Goal: Register for event/course

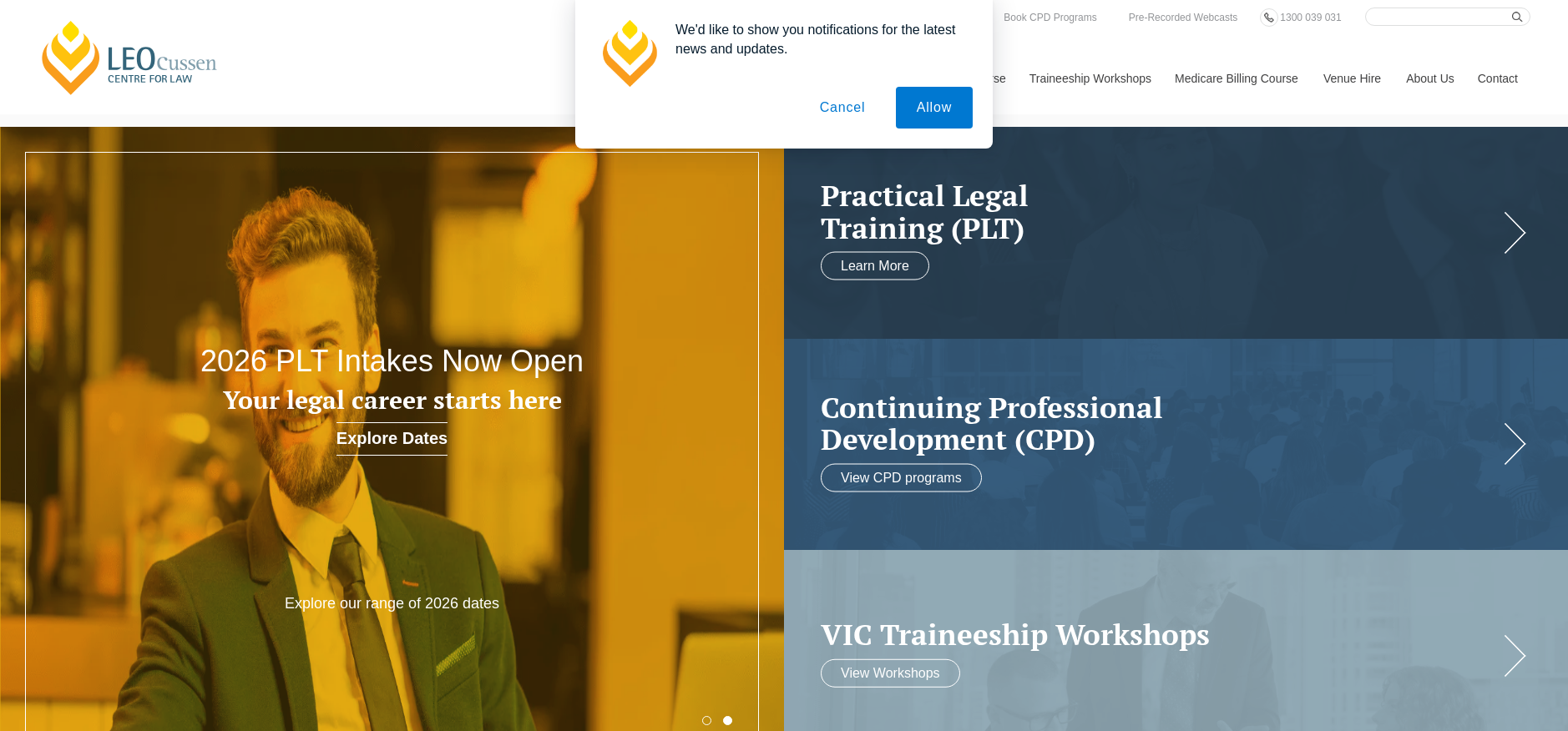
click at [821, 105] on button "Cancel" at bounding box center [844, 108] width 88 height 42
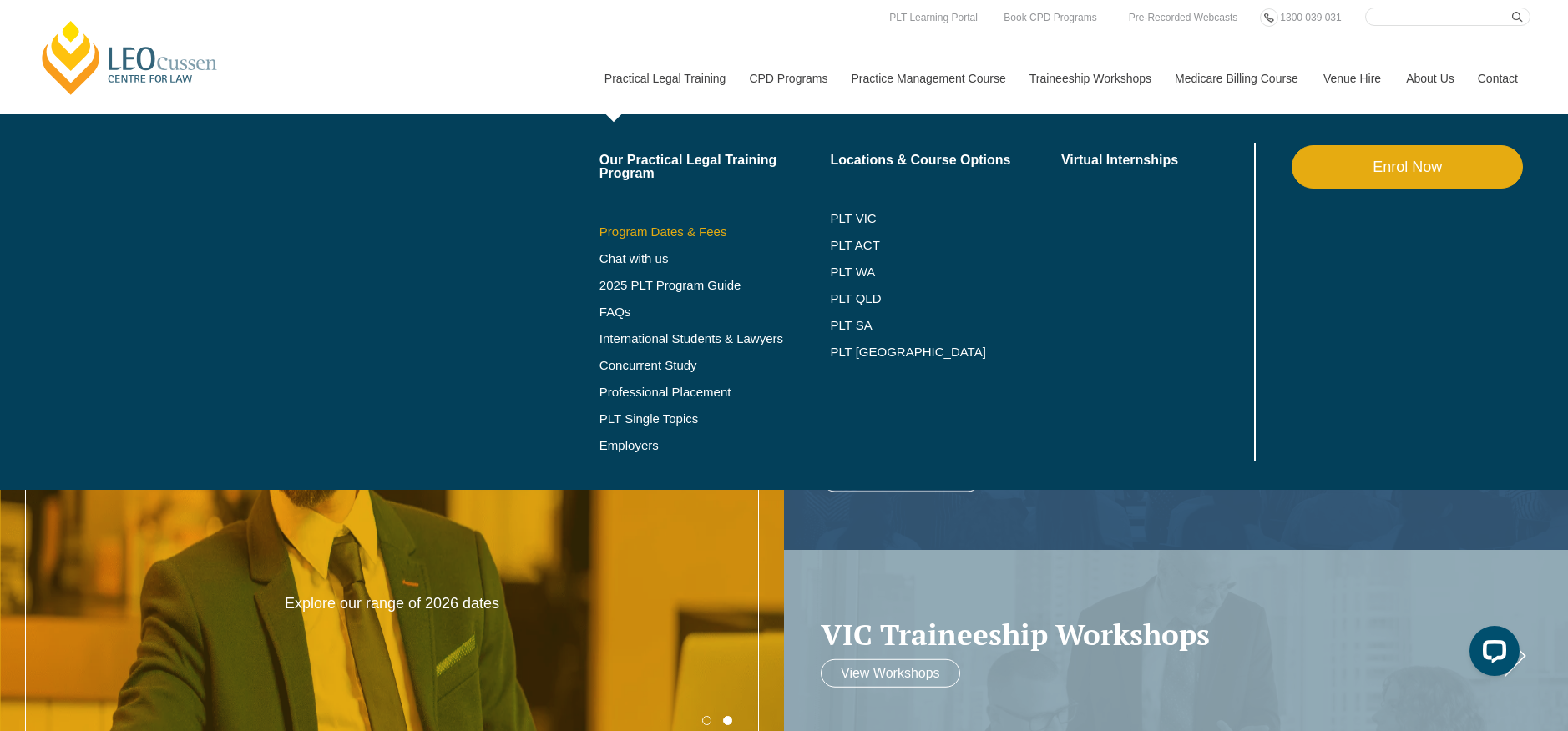
click at [658, 232] on link "Program Dates & Fees" at bounding box center [715, 232] width 231 height 13
click at [628, 79] on link "Practical Legal Training" at bounding box center [665, 78] width 145 height 72
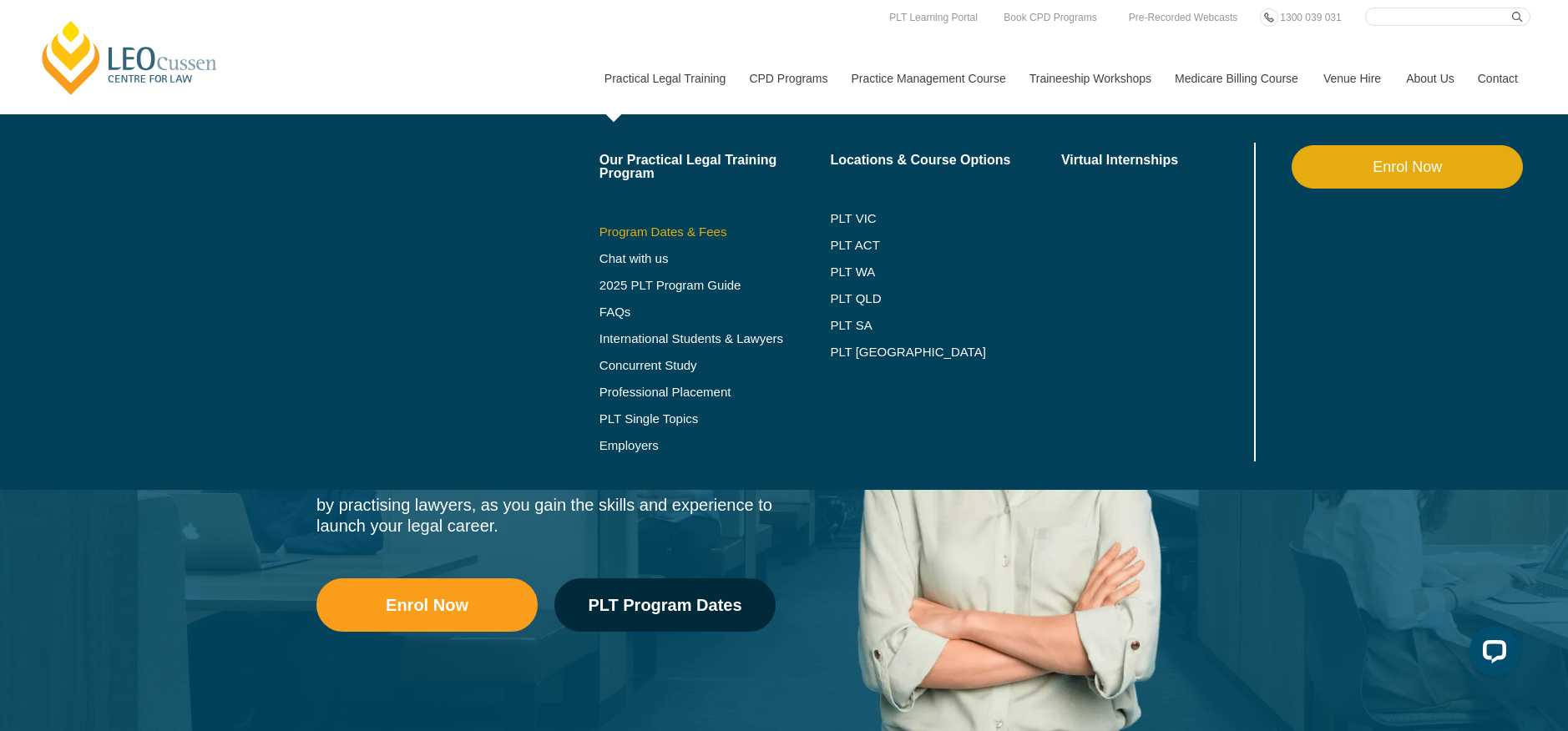
click at [639, 234] on link "Program Dates & Fees" at bounding box center [715, 232] width 231 height 13
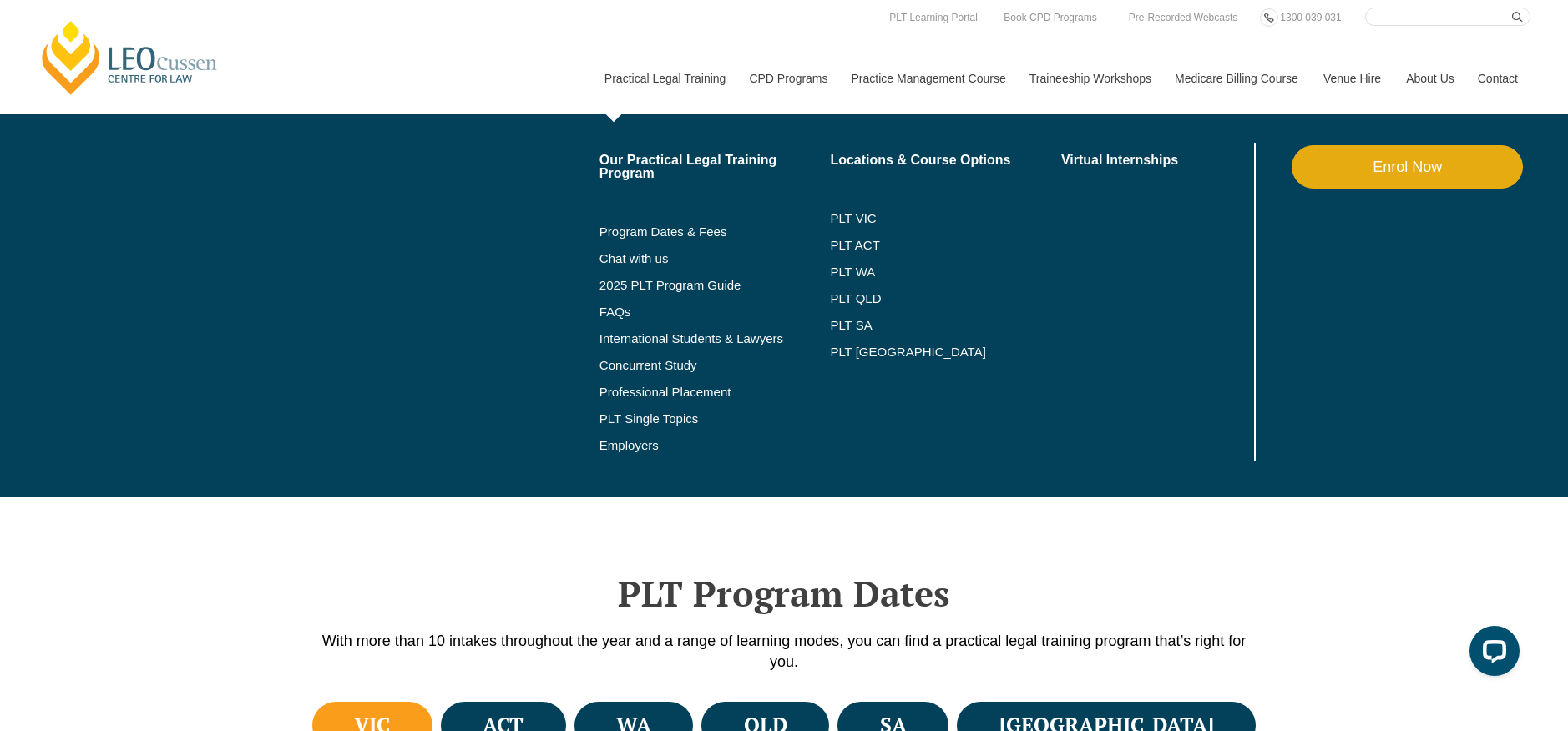
click at [610, 80] on link "Practical Legal Training" at bounding box center [665, 78] width 145 height 72
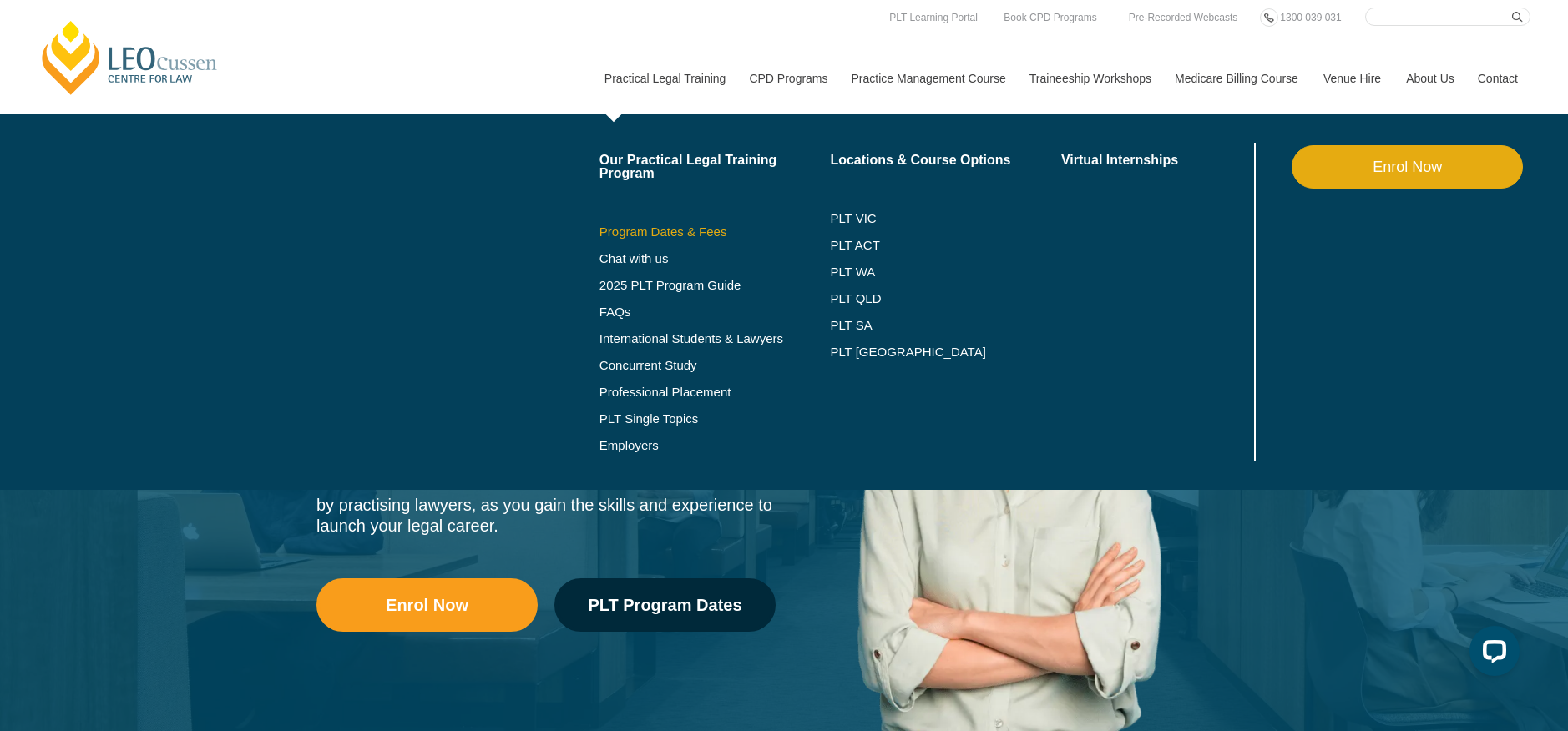
click at [646, 231] on link "Program Dates & Fees" at bounding box center [715, 232] width 231 height 13
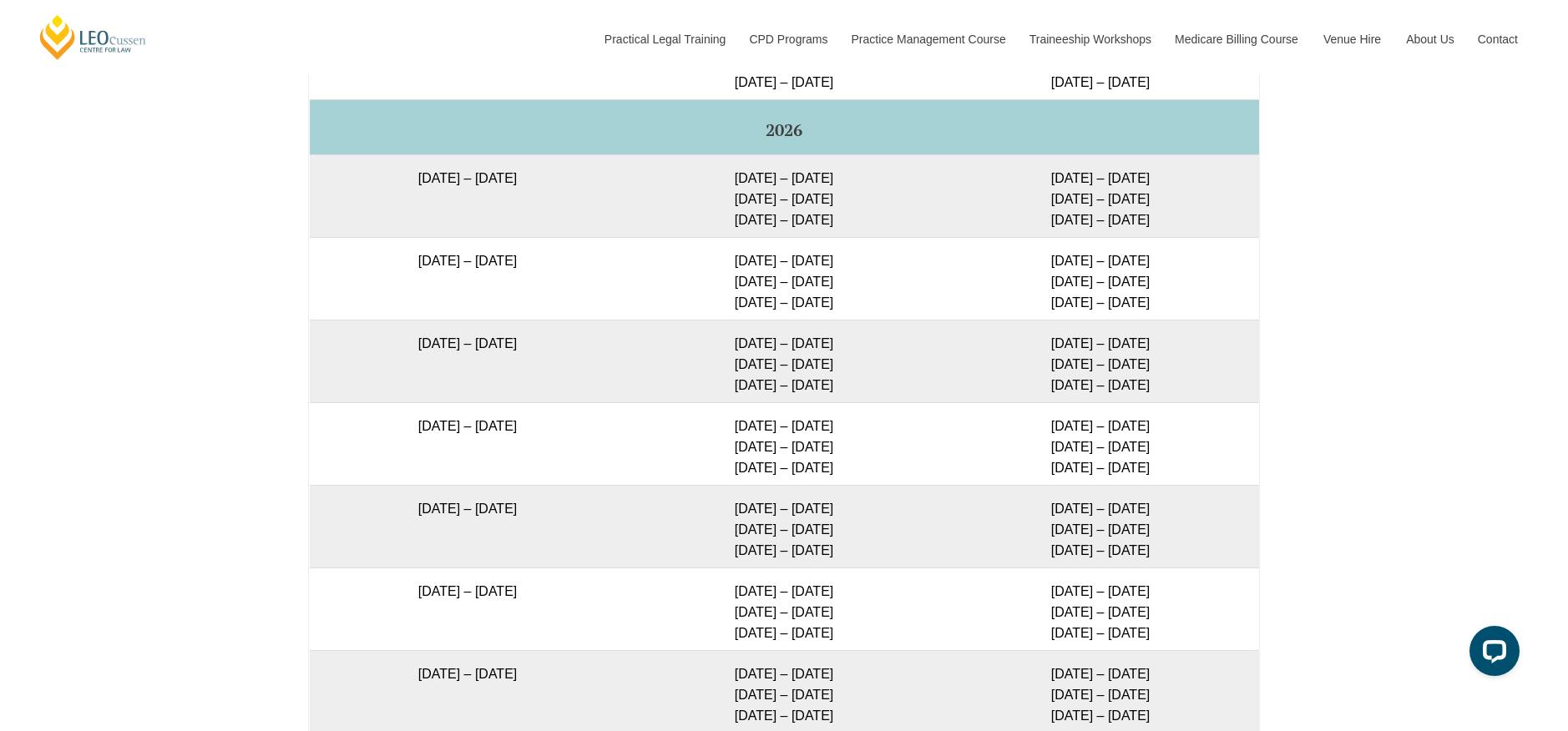
scroll to position [3044, 0]
